Goal: Find specific page/section: Find specific page/section

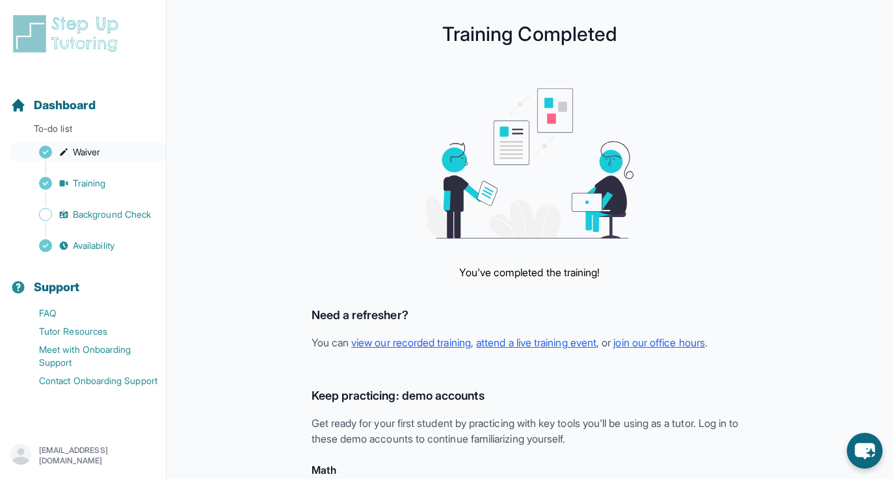
click at [100, 150] on span "Waiver" at bounding box center [86, 152] width 27 height 13
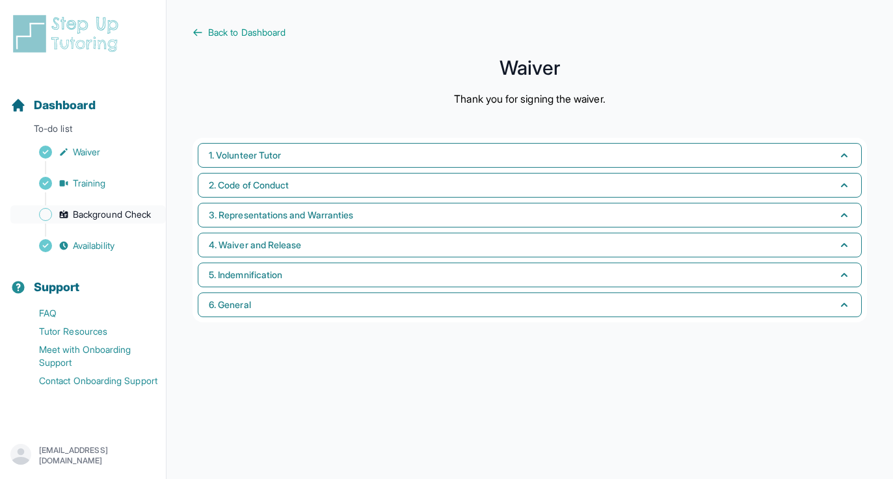
click at [91, 211] on span "Background Check" at bounding box center [112, 214] width 78 height 13
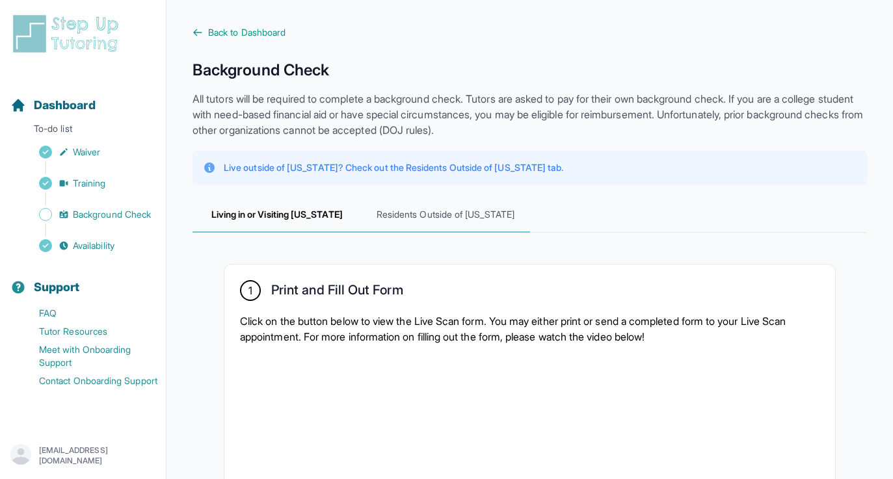
click at [444, 221] on span "Residents Outside of [US_STATE]" at bounding box center [445, 215] width 168 height 35
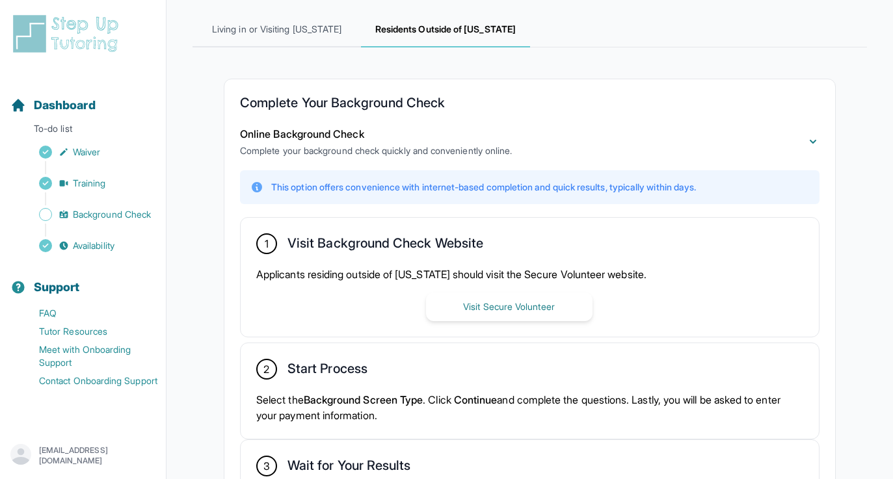
scroll to position [186, 0]
click at [295, 36] on span "Living in or Visiting [US_STATE]" at bounding box center [277, 29] width 168 height 35
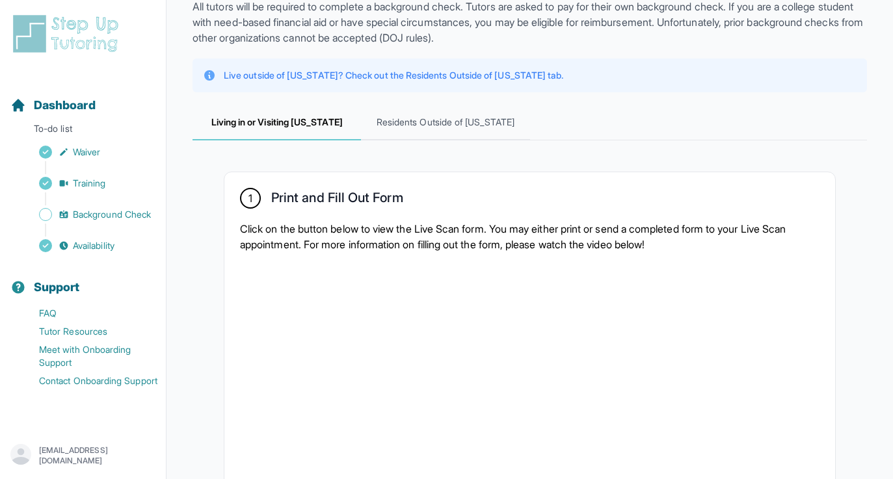
scroll to position [0, 0]
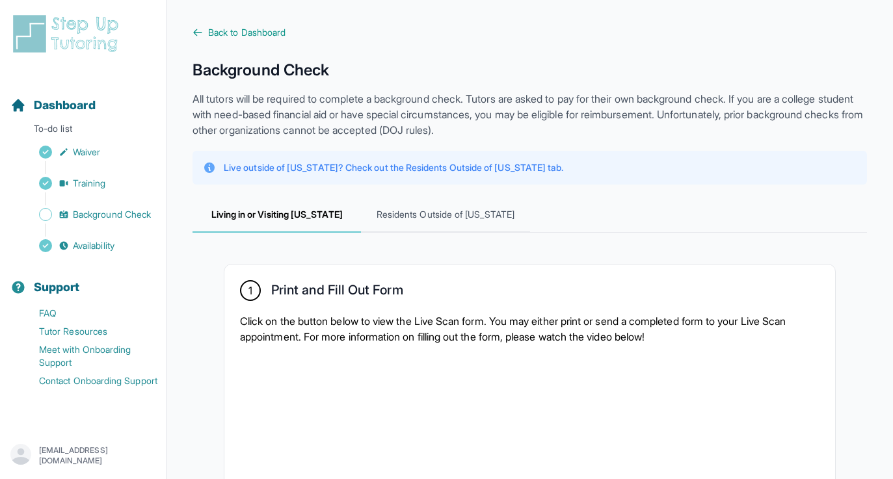
click at [105, 161] on div "Sidebar" at bounding box center [85, 167] width 150 height 13
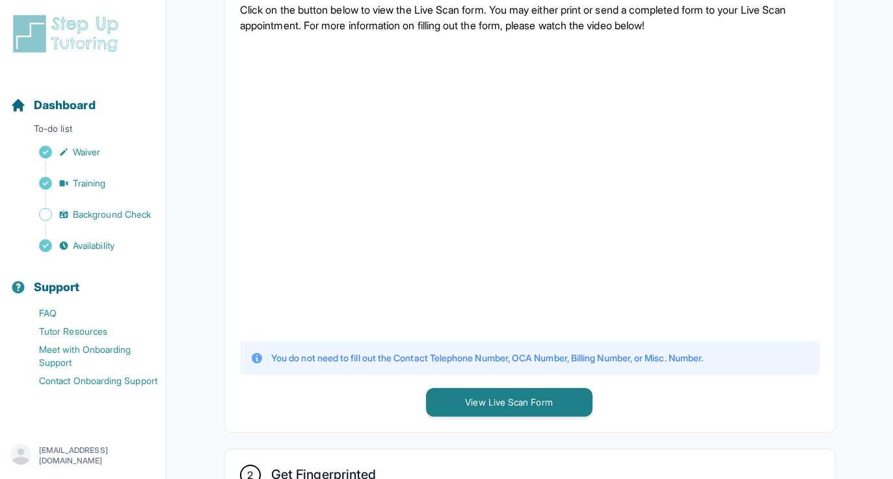
scroll to position [427, 0]
